Goal: Task Accomplishment & Management: Manage account settings

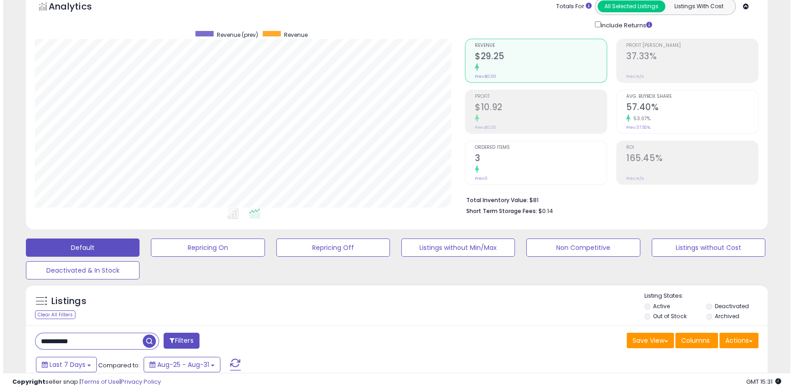
scroll to position [124, 0]
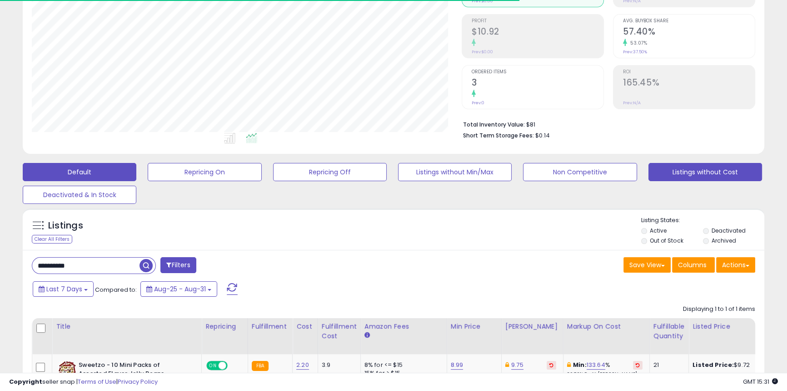
click at [719, 176] on button "Listings without Cost" at bounding box center [706, 172] width 114 height 18
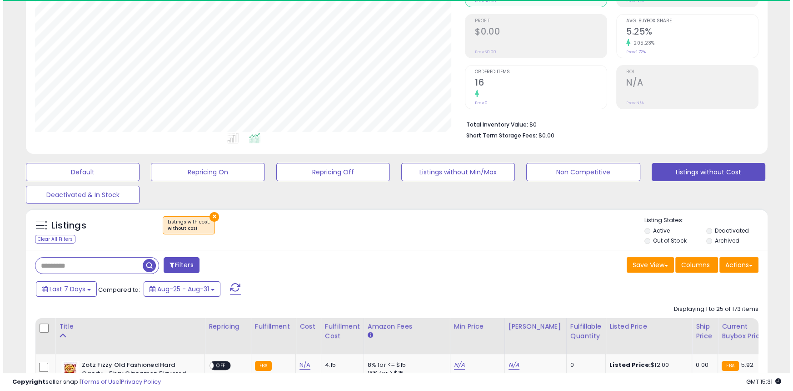
scroll to position [186, 430]
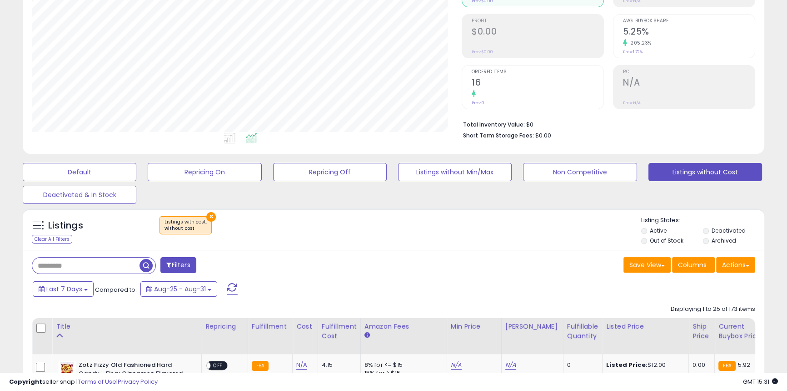
drag, startPoint x: 677, startPoint y: 242, endPoint x: 668, endPoint y: 245, distance: 9.6
click at [677, 242] on label "Out of Stock" at bounding box center [666, 240] width 33 height 8
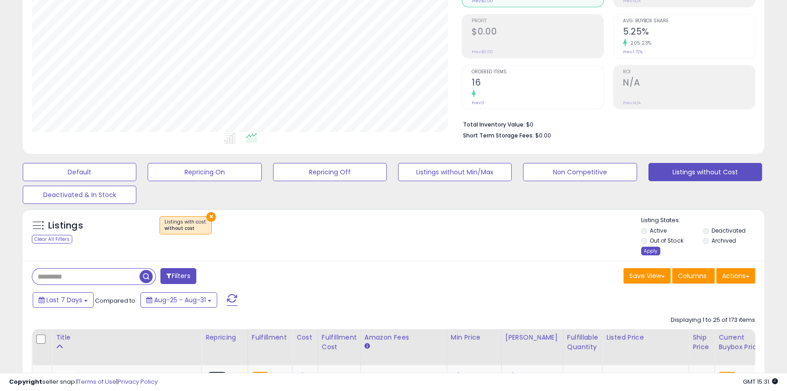
click at [646, 255] on div "Apply" at bounding box center [651, 250] width 19 height 9
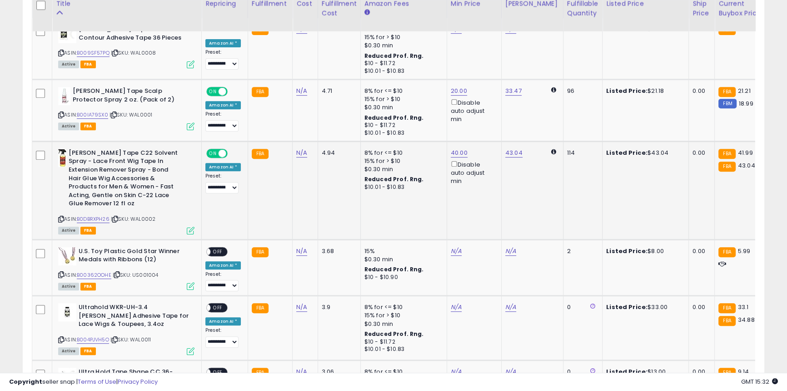
scroll to position [455, 0]
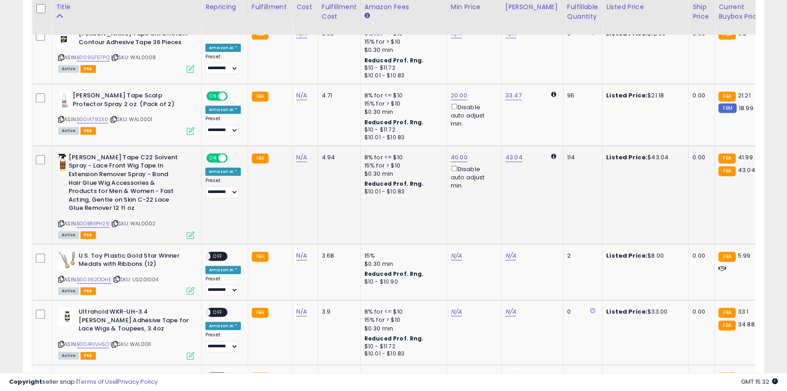
click at [218, 162] on div "ON OFF" at bounding box center [216, 158] width 21 height 10
click at [223, 161] on span at bounding box center [223, 158] width 8 height 8
click at [216, 100] on span "ON" at bounding box center [212, 96] width 11 height 8
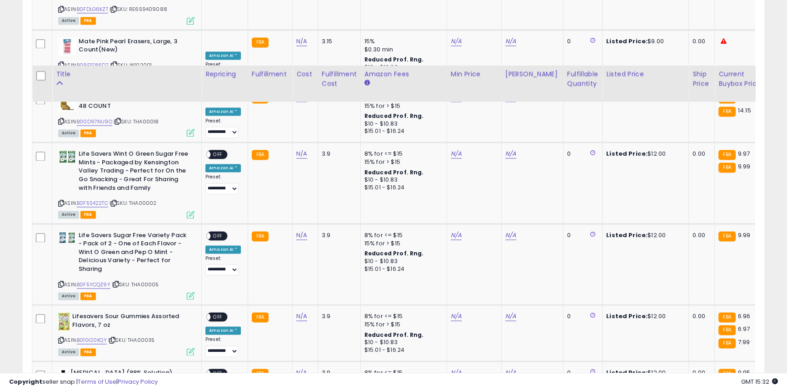
scroll to position [1736, 0]
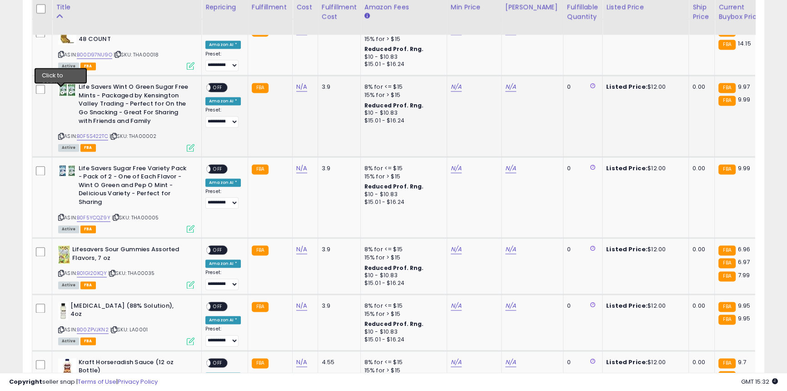
click at [60, 134] on icon at bounding box center [61, 136] width 6 height 5
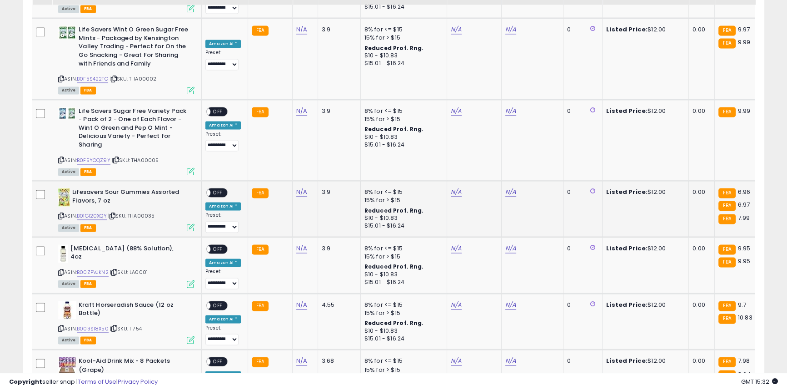
scroll to position [1849, 0]
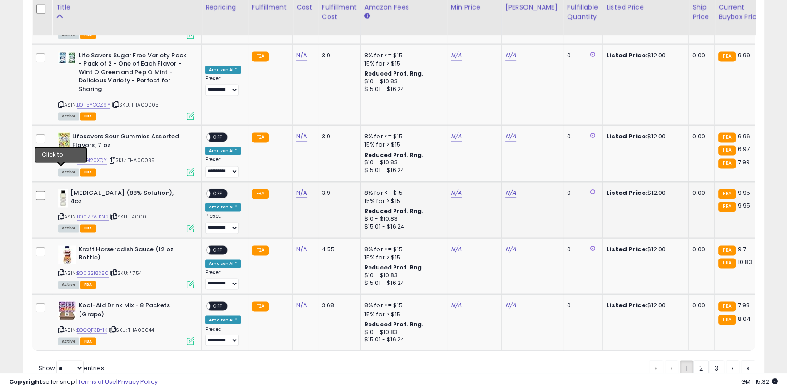
click at [58, 214] on icon at bounding box center [61, 216] width 6 height 5
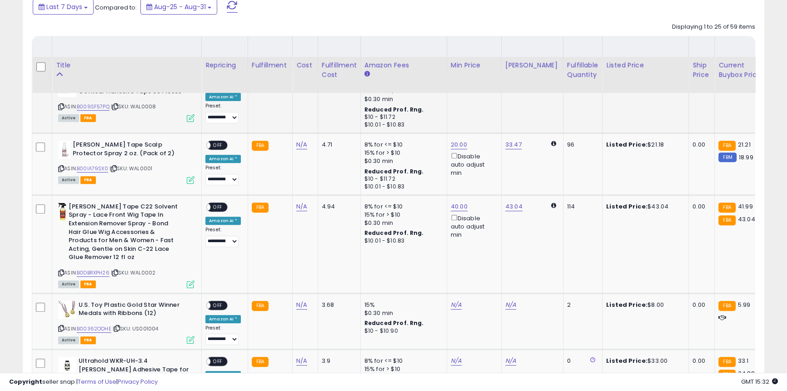
scroll to position [361, 0]
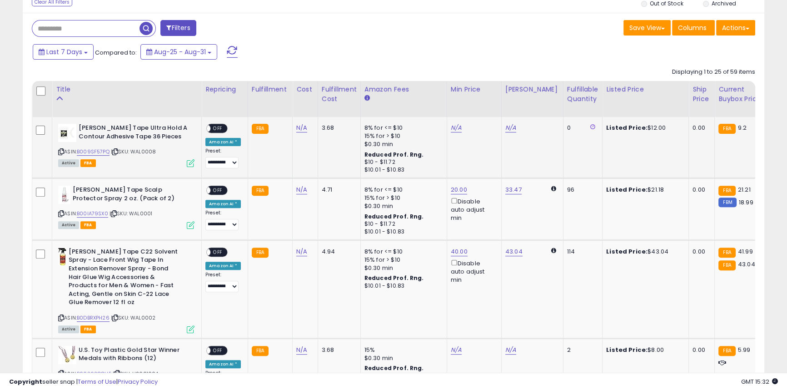
click at [62, 153] on icon at bounding box center [61, 151] width 6 height 5
click at [60, 151] on icon at bounding box center [61, 151] width 6 height 5
drag, startPoint x: 59, startPoint y: 214, endPoint x: 159, endPoint y: 268, distance: 113.5
click at [59, 214] on icon at bounding box center [61, 213] width 6 height 5
click at [362, 53] on div "Last 7 Days Compared to: Aug-25 - Aug-31" at bounding box center [301, 53] width 543 height 20
